Goal: Task Accomplishment & Management: Use online tool/utility

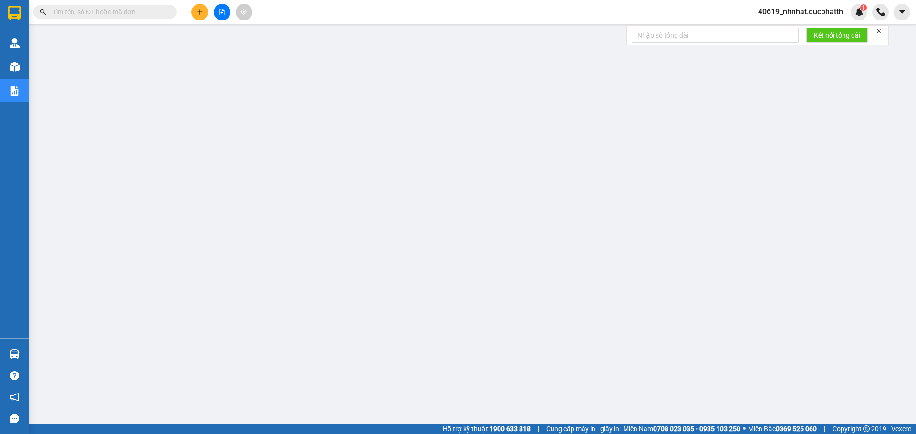
click at [824, 17] on span "40619_nhnhat.ducphatth" at bounding box center [800, 12] width 100 height 12
click at [788, 33] on span "Đăng xuất" at bounding box center [804, 29] width 81 height 10
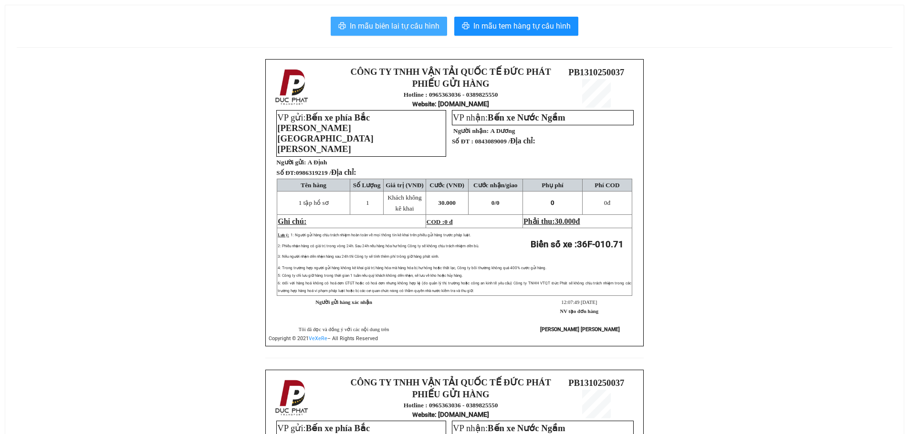
click at [381, 22] on span "In mẫu biên lai tự cấu hình" at bounding box center [395, 26] width 90 height 12
